Goal: Navigation & Orientation: Find specific page/section

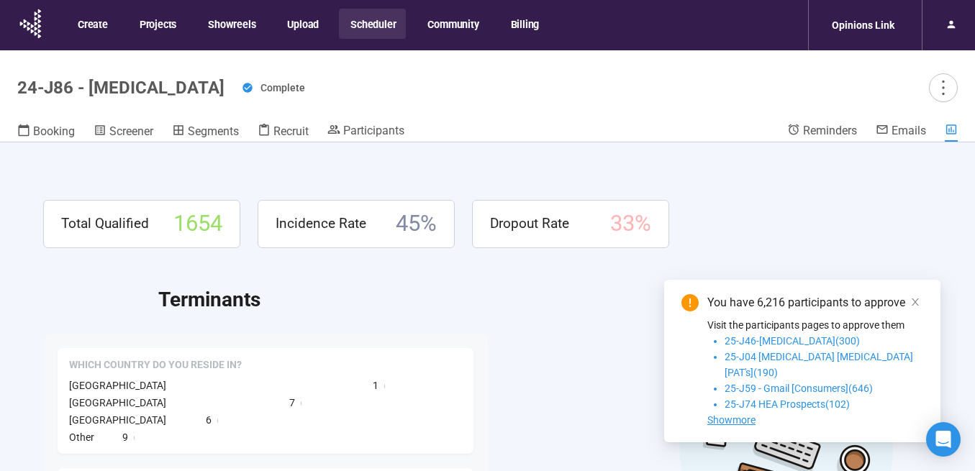
click at [381, 25] on button "Scheduler" at bounding box center [372, 24] width 67 height 30
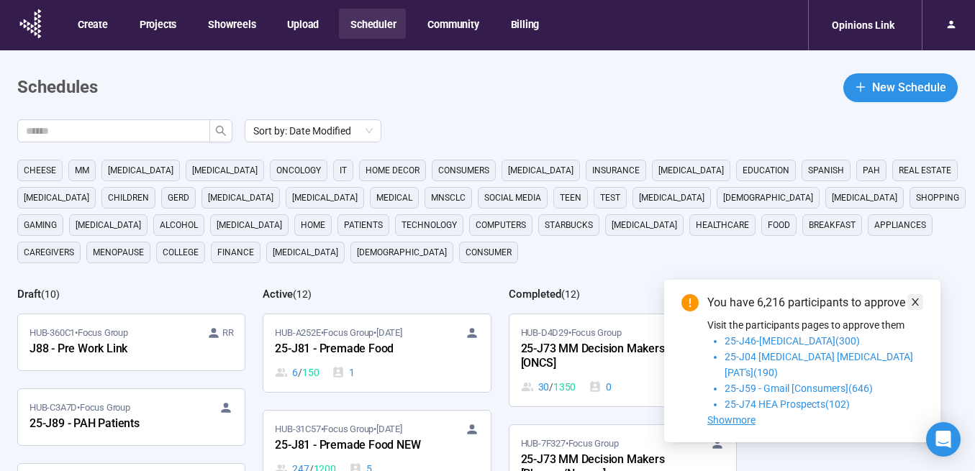
click at [919, 310] on span at bounding box center [915, 302] width 10 height 16
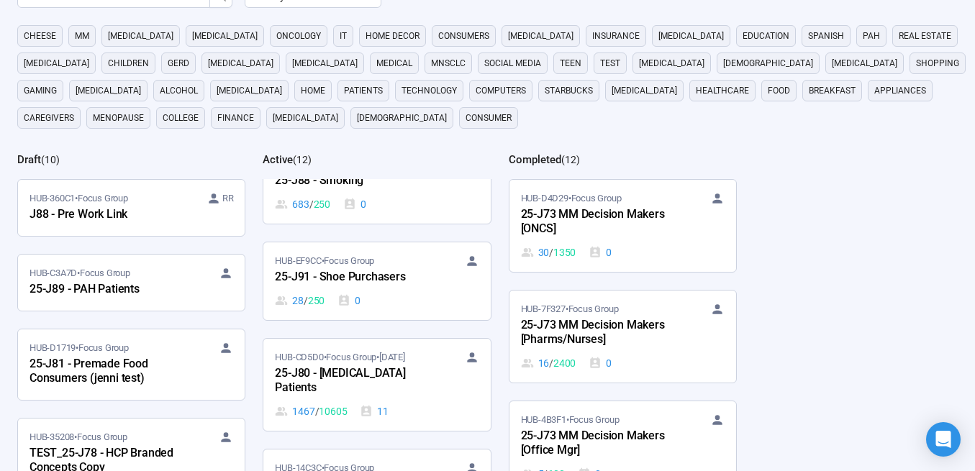
scroll to position [229, 0]
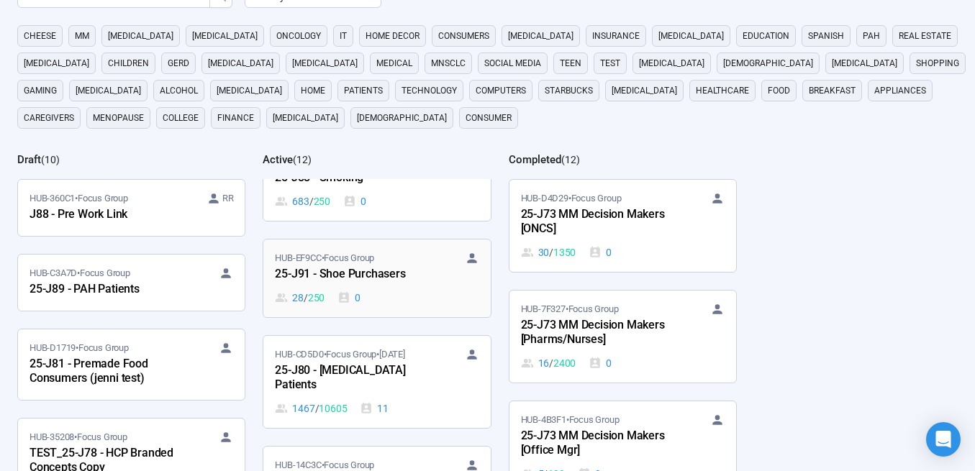
click at [368, 278] on div "25-J91 - Shoe Purchasers" at bounding box center [354, 274] width 158 height 19
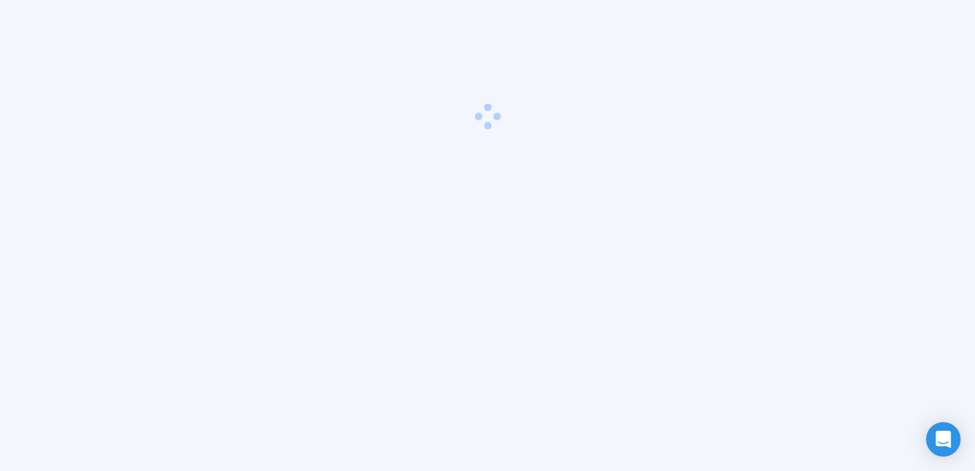
scroll to position [50, 0]
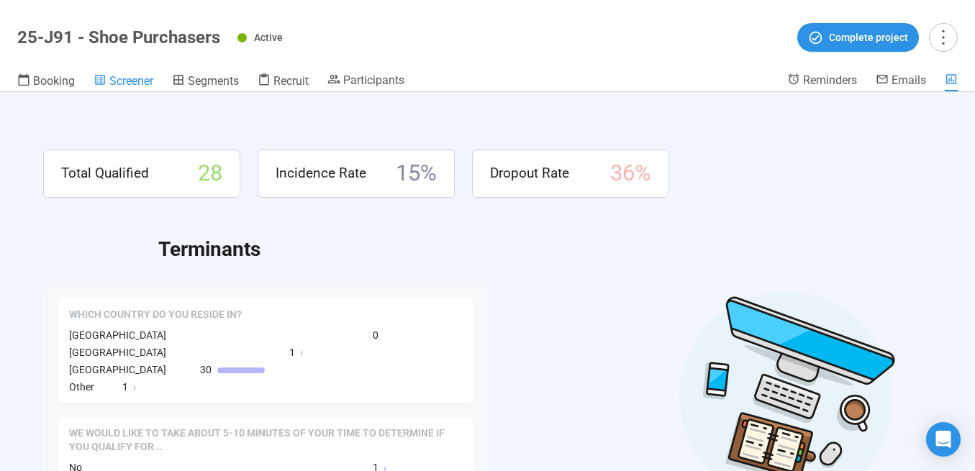
click at [139, 82] on span "Screener" at bounding box center [131, 81] width 44 height 14
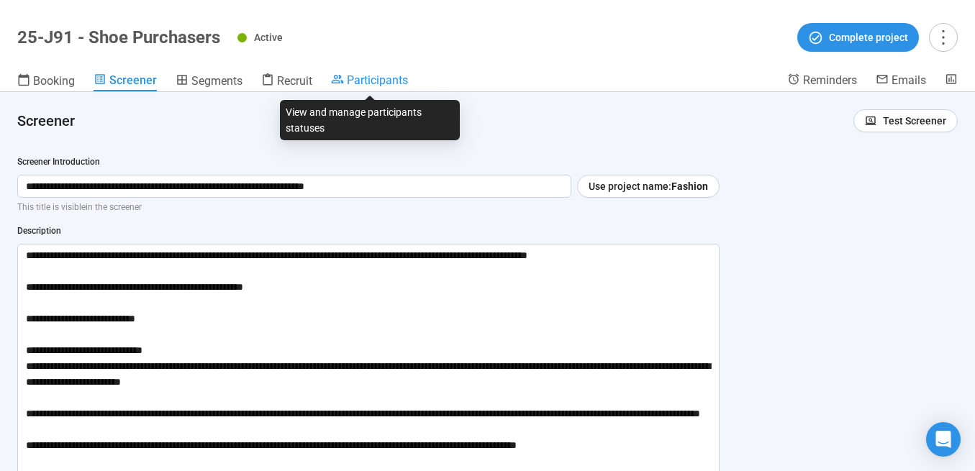
click at [362, 80] on span "Participants" at bounding box center [377, 80] width 61 height 14
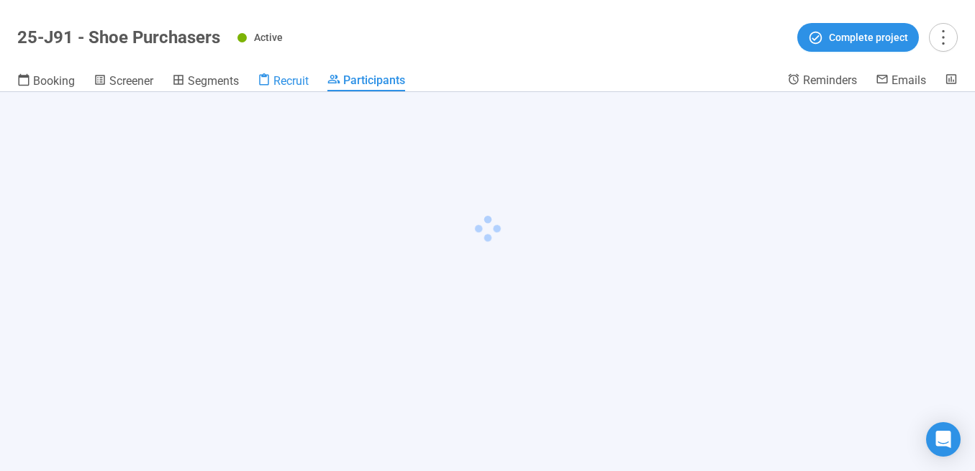
click at [278, 79] on span "Recruit" at bounding box center [290, 81] width 35 height 14
